Goal: Task Accomplishment & Management: Use online tool/utility

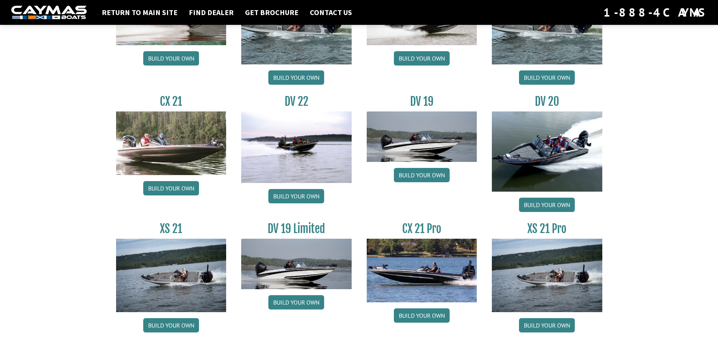
scroll to position [855, 0]
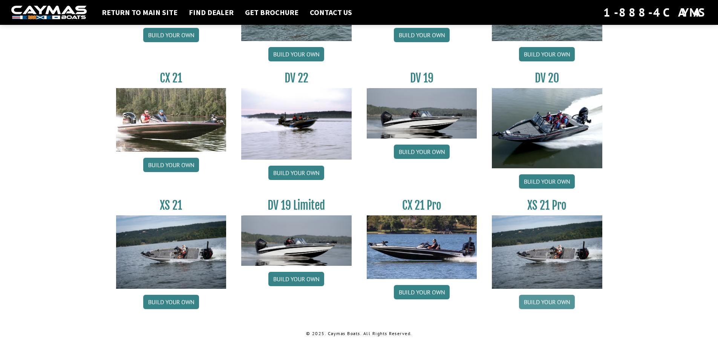
click at [545, 303] on link "Build your own" at bounding box center [547, 302] width 56 height 14
click at [410, 239] on img at bounding box center [422, 247] width 110 height 63
click at [419, 289] on link "Build your own" at bounding box center [422, 292] width 56 height 14
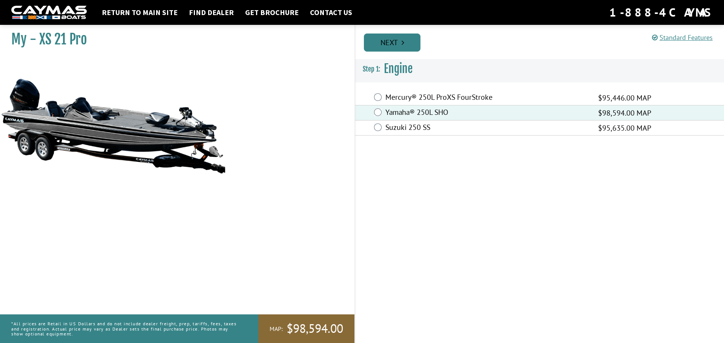
click at [401, 44] on link "Next" at bounding box center [392, 43] width 57 height 18
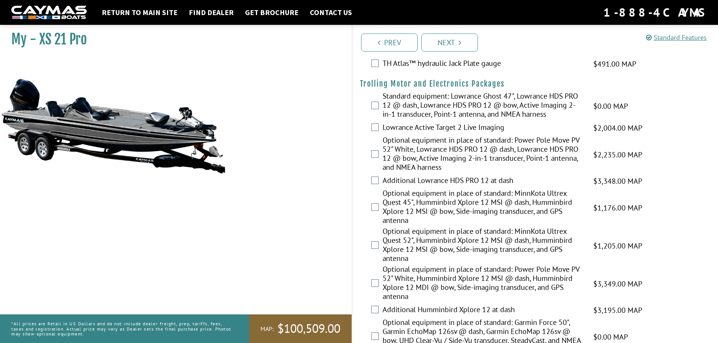
scroll to position [75, 0]
